Goal: Obtain resource: Obtain resource

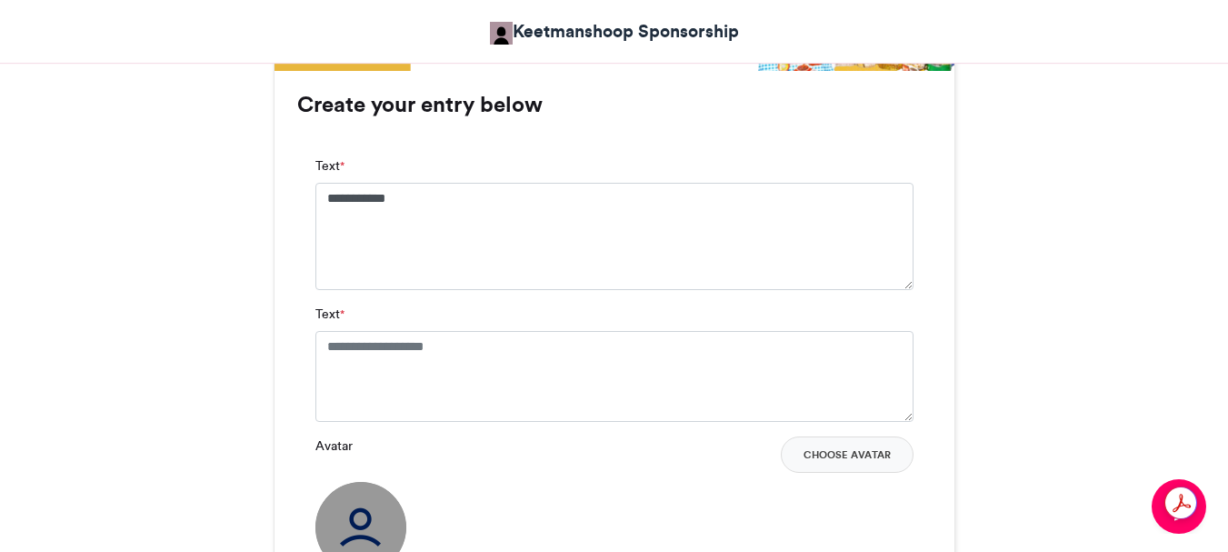
type textarea "**********"
click at [500, 343] on textarea "Text *" at bounding box center [614, 376] width 598 height 91
click at [501, 333] on textarea "Text *" at bounding box center [614, 376] width 598 height 91
click at [487, 347] on textarea "Text *" at bounding box center [614, 376] width 598 height 91
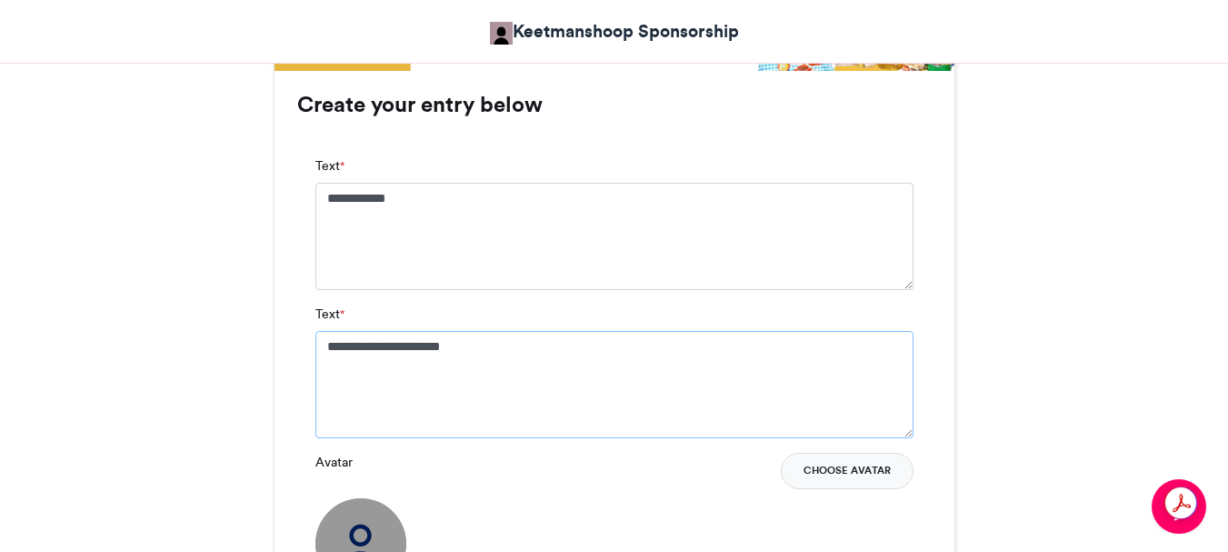
type textarea "**********"
click at [829, 467] on button "Choose Avatar" at bounding box center [847, 471] width 133 height 36
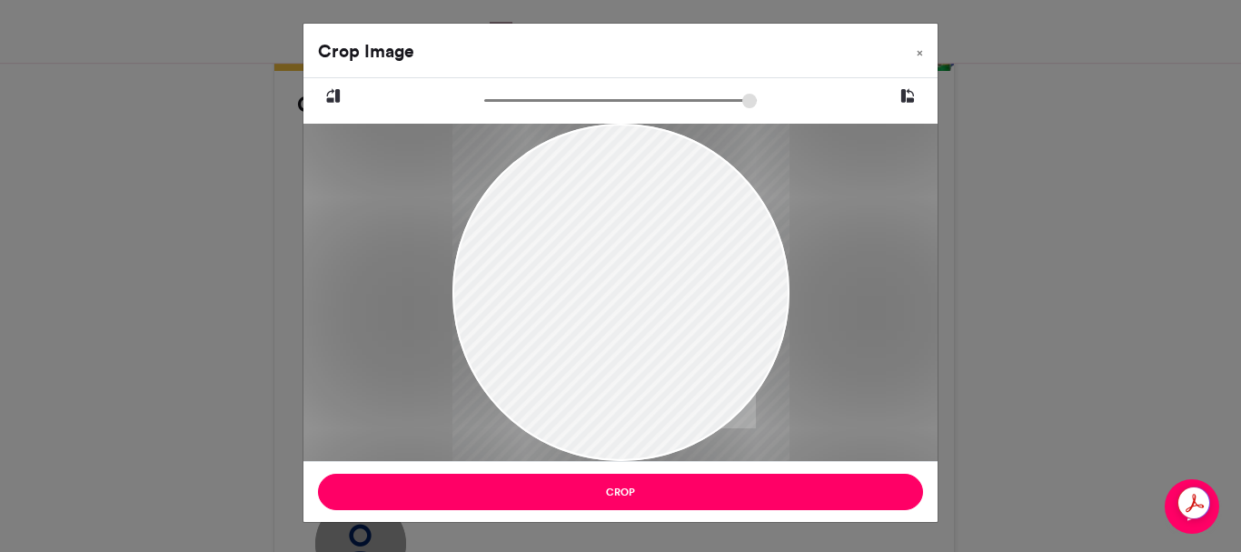
drag, startPoint x: 579, startPoint y: 223, endPoint x: 864, endPoint y: 321, distance: 301.7
click at [864, 321] on div at bounding box center [621, 292] width 634 height 337
drag, startPoint x: 583, startPoint y: 298, endPoint x: 618, endPoint y: 263, distance: 49.5
click at [618, 263] on div at bounding box center [621, 310] width 337 height 450
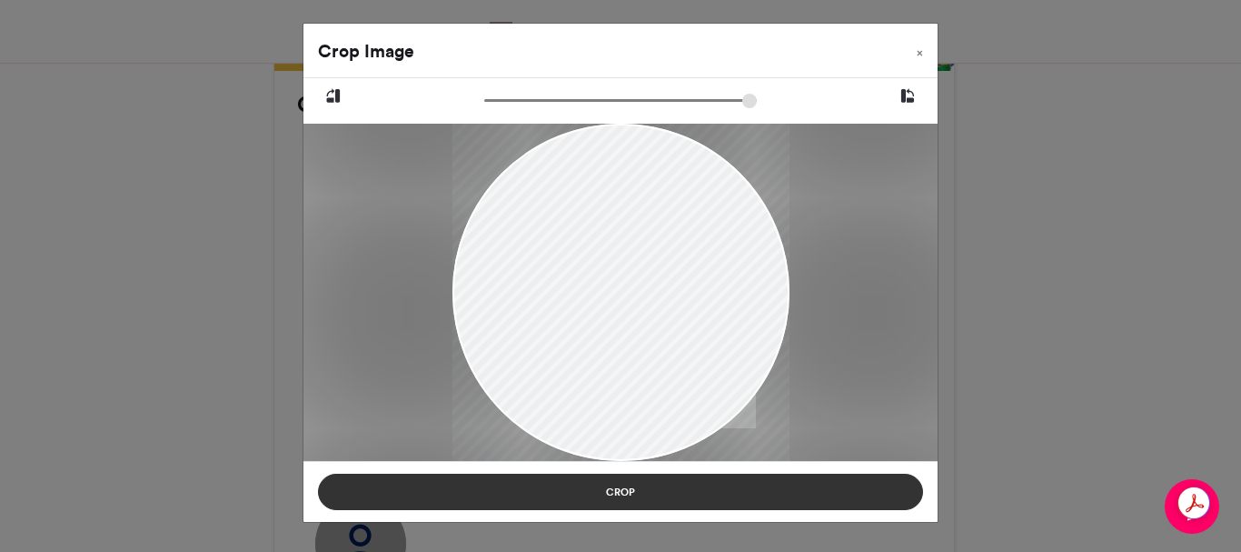
click at [607, 493] on button "Crop" at bounding box center [620, 491] width 605 height 36
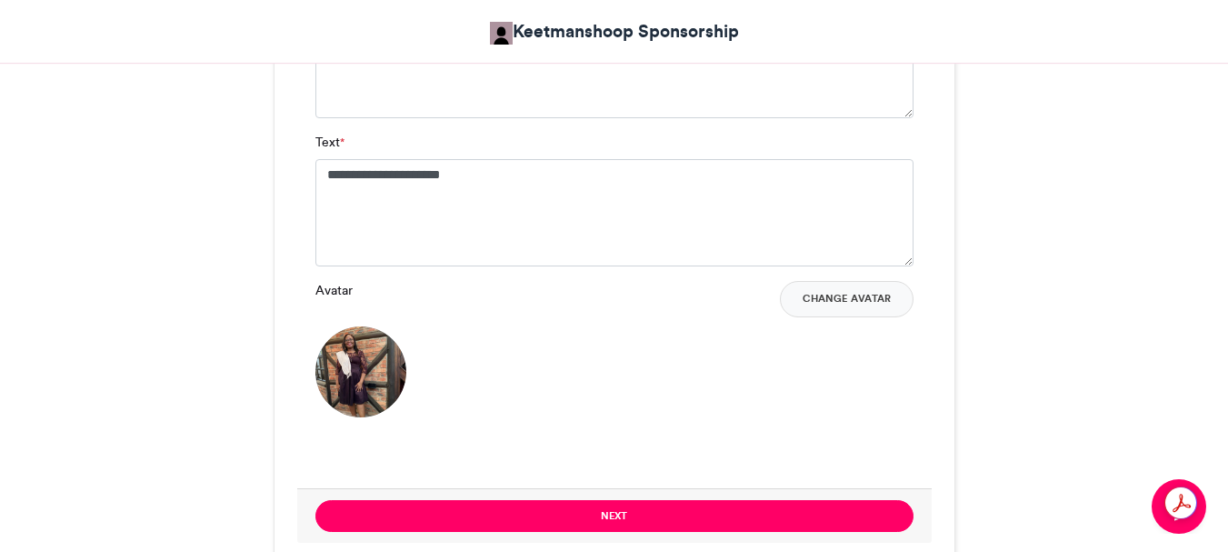
scroll to position [1363, 0]
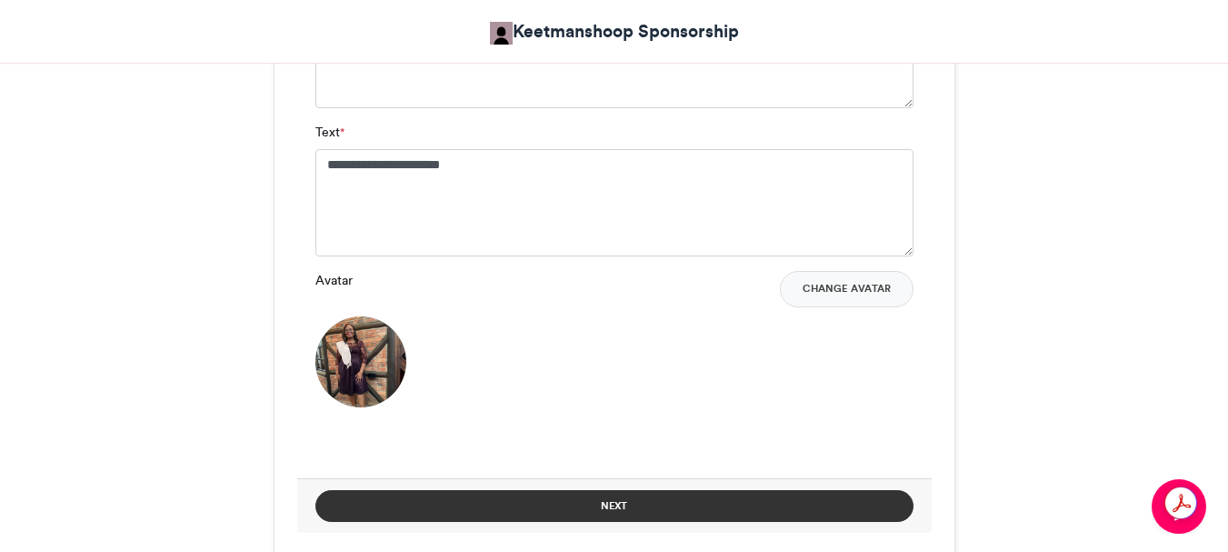
click at [600, 503] on button "Next" at bounding box center [614, 506] width 598 height 32
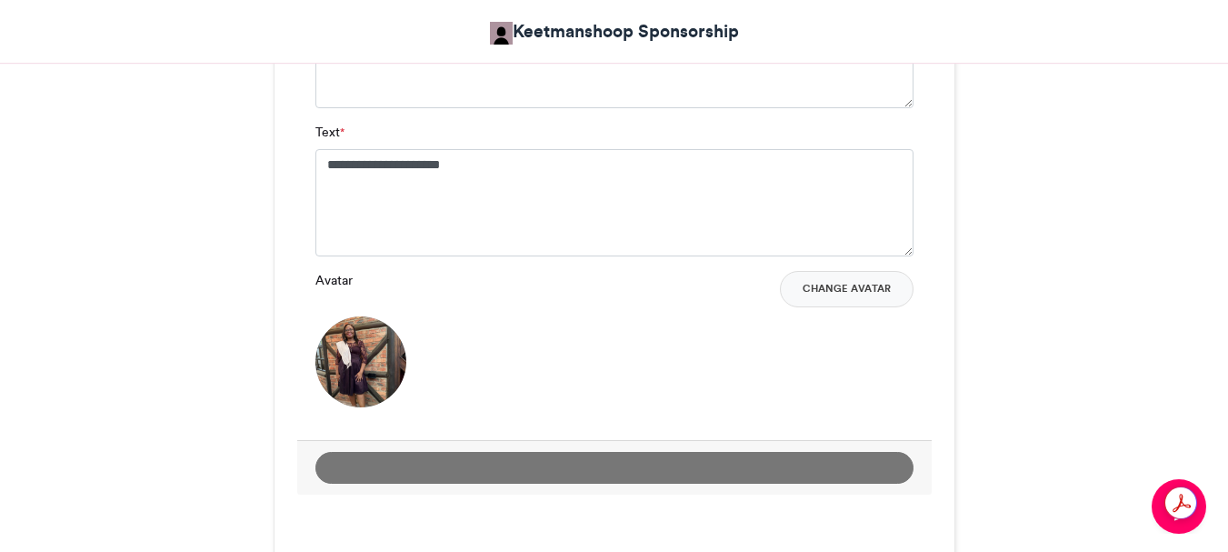
scroll to position [1098, 0]
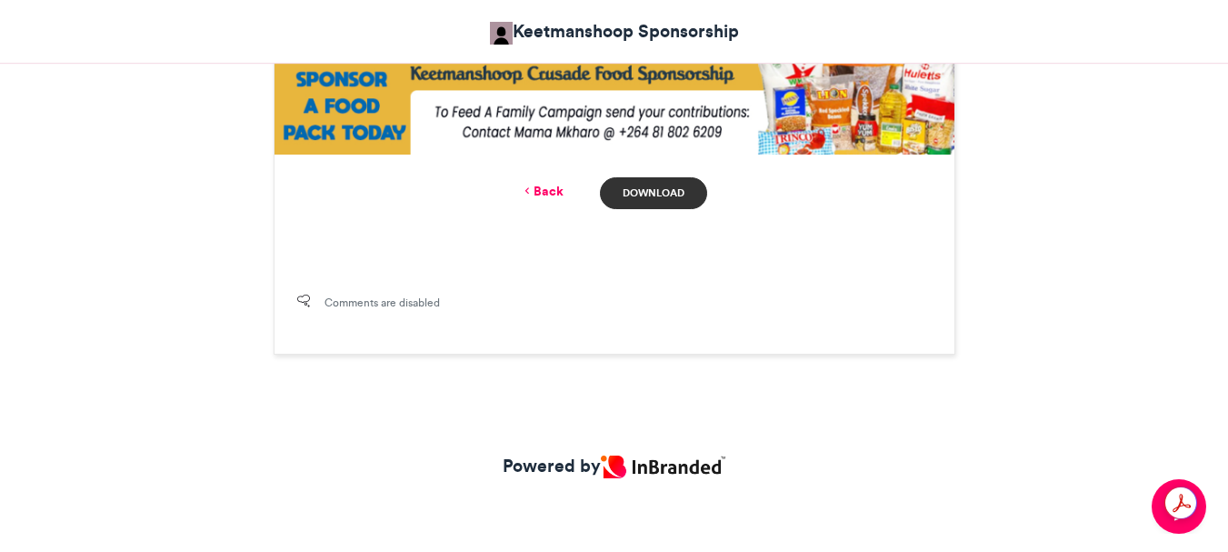
click at [636, 190] on link "Download" at bounding box center [653, 193] width 106 height 32
click at [657, 188] on link "Download" at bounding box center [653, 193] width 106 height 32
click at [657, 187] on link "Download" at bounding box center [653, 193] width 106 height 32
click at [538, 191] on link "Back" at bounding box center [542, 191] width 43 height 19
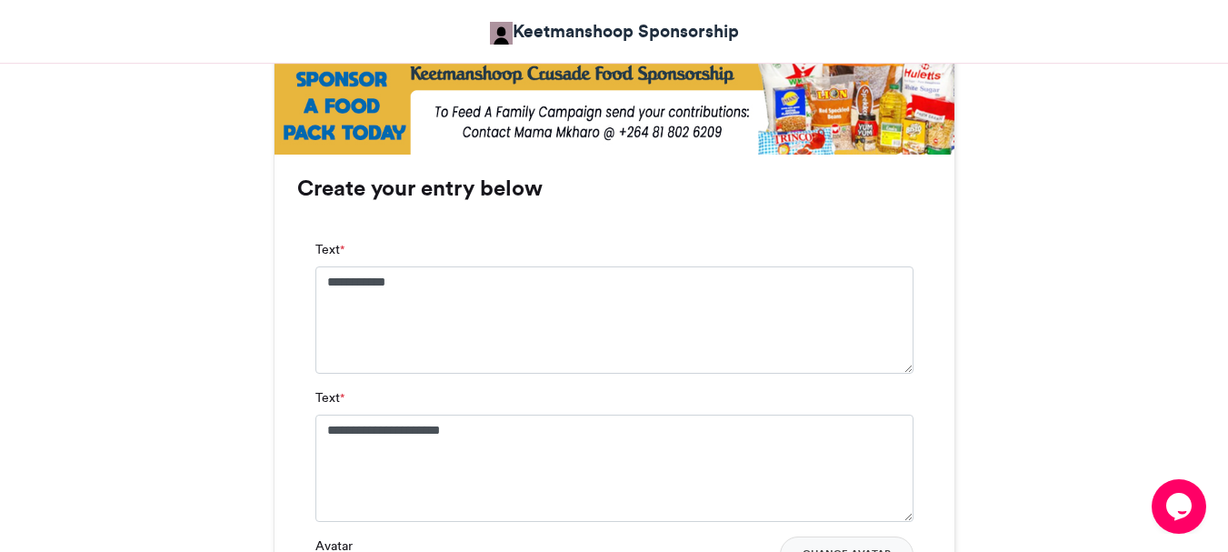
scroll to position [1648, 0]
